Goal: Transaction & Acquisition: Subscribe to service/newsletter

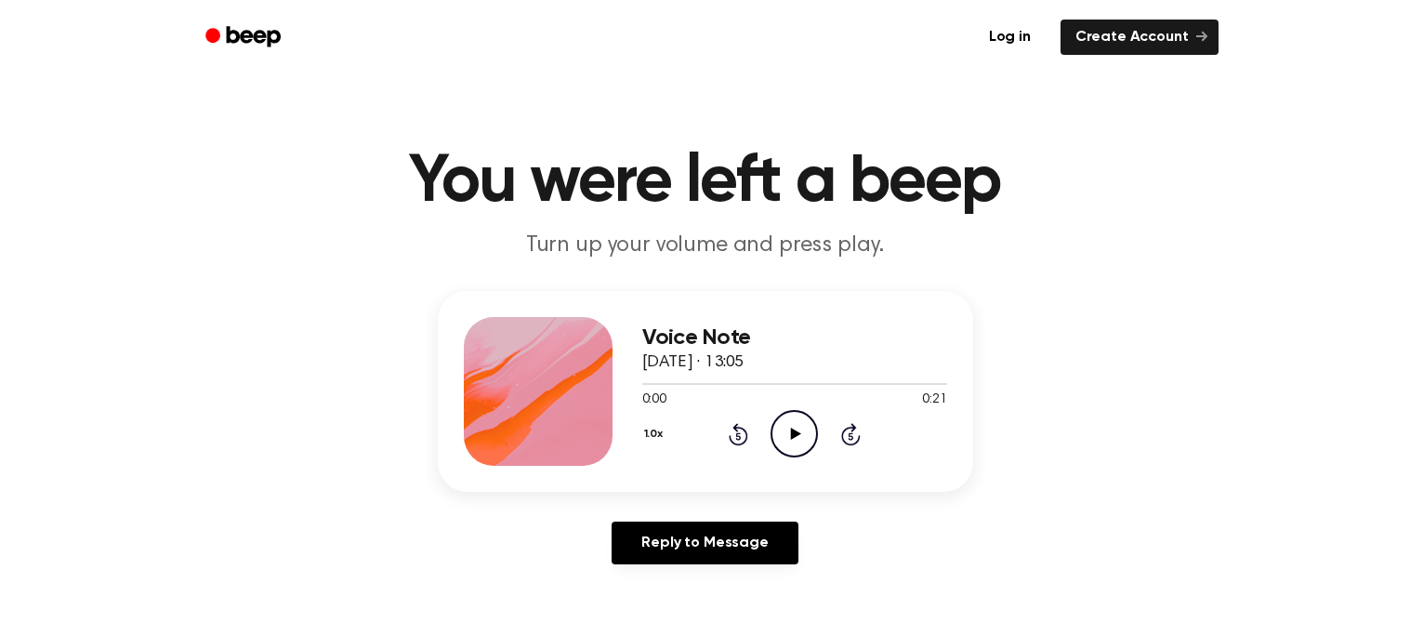
click at [1153, 48] on link "Create Account" at bounding box center [1140, 37] width 158 height 35
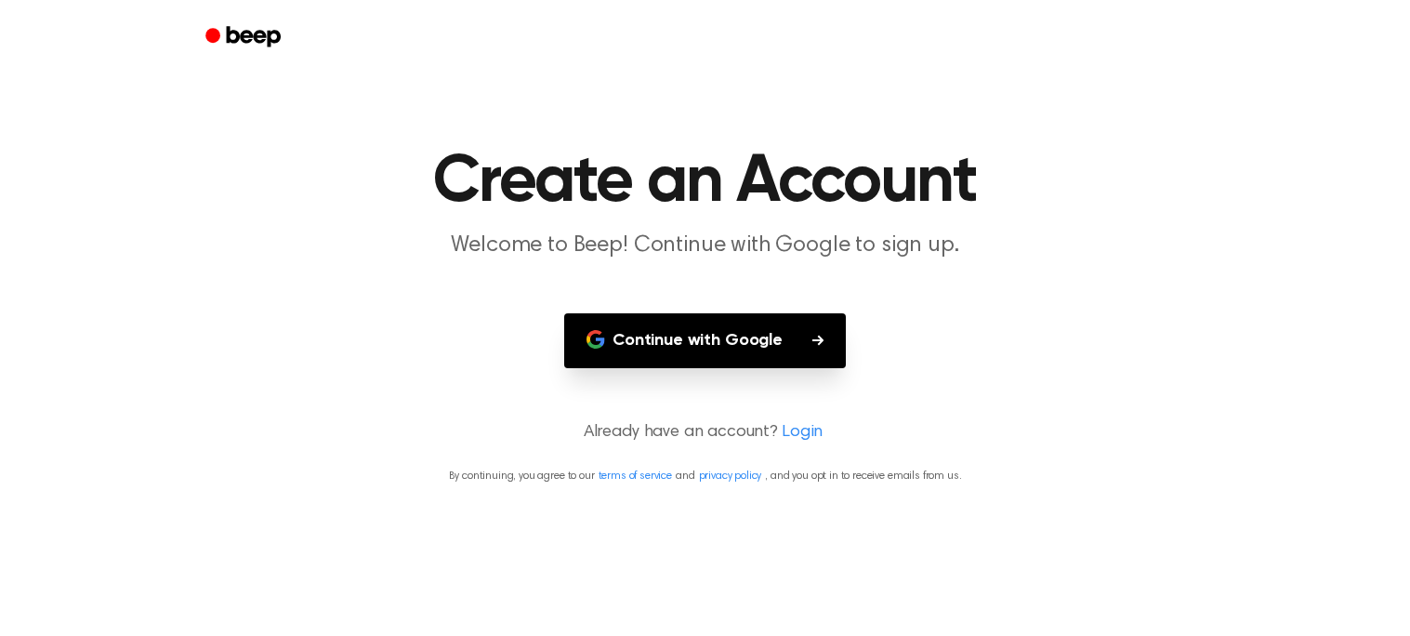
click at [693, 343] on button "Continue with Google" at bounding box center [705, 340] width 282 height 55
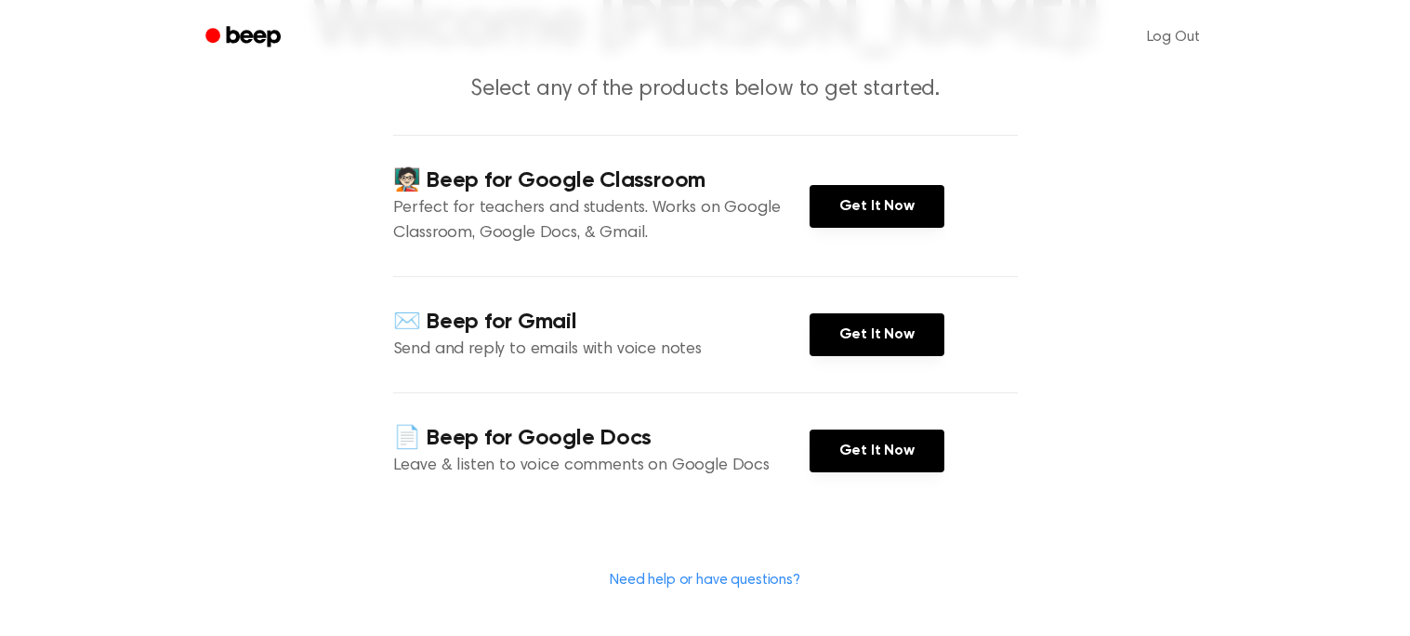
scroll to position [151, 0]
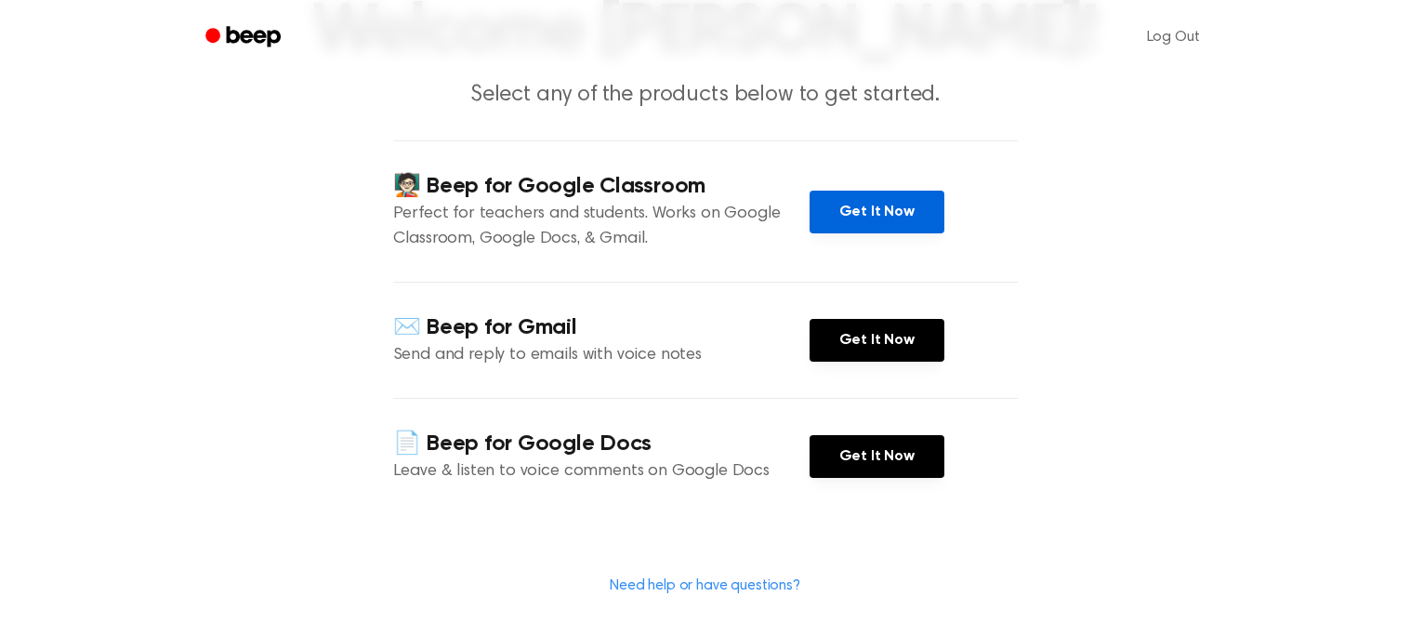
click at [873, 194] on link "Get It Now" at bounding box center [877, 212] width 135 height 43
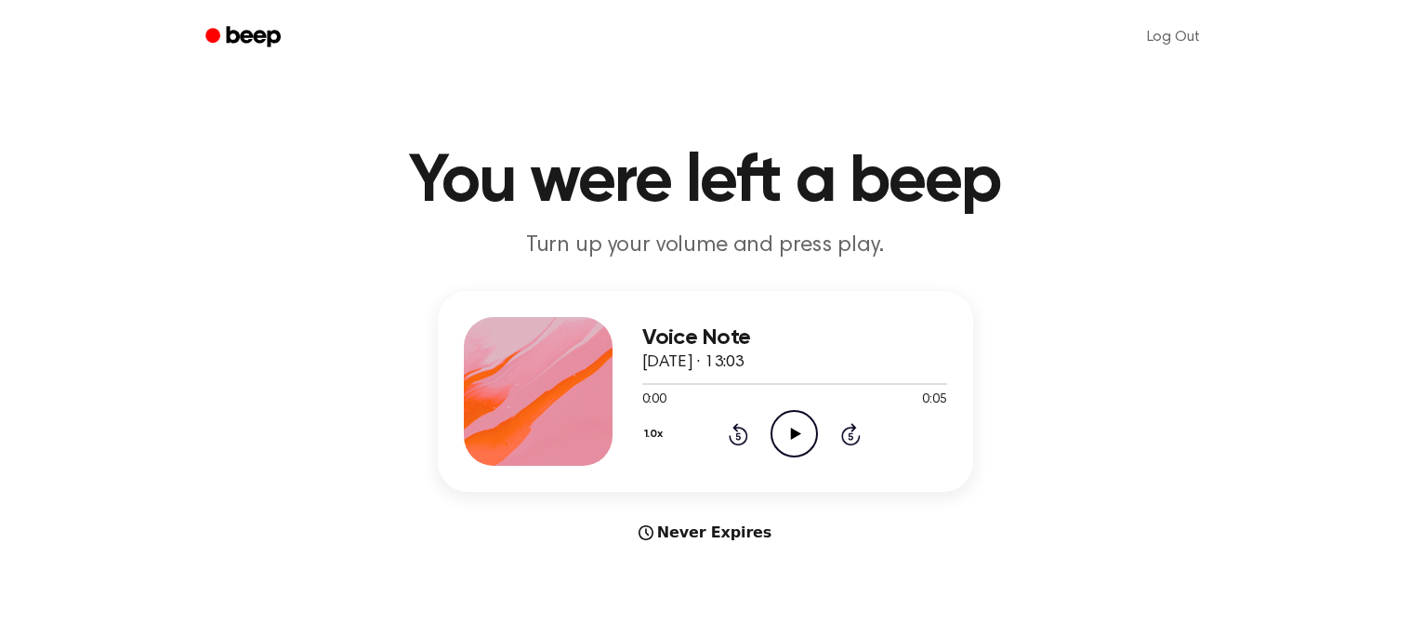
click at [782, 429] on icon "Play Audio" at bounding box center [794, 433] width 47 height 47
